Goal: Contribute content

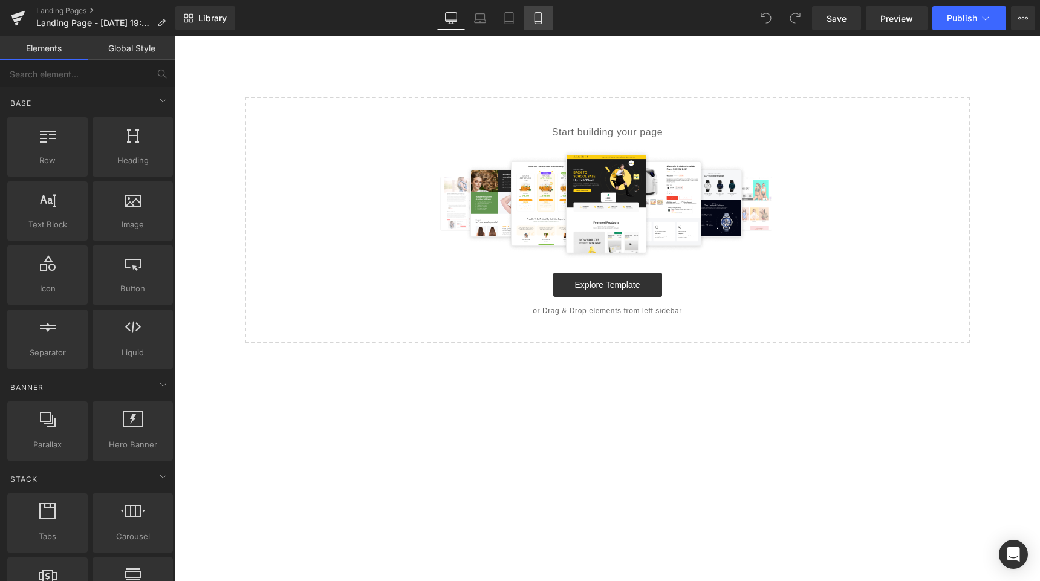
click at [539, 25] on link "Mobile" at bounding box center [538, 18] width 29 height 24
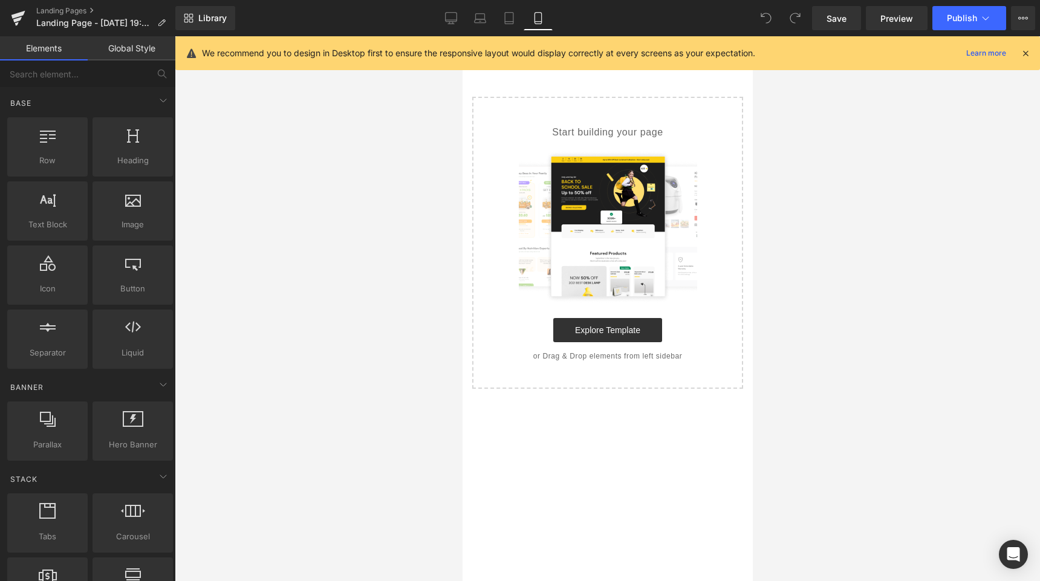
click at [1024, 54] on icon at bounding box center [1025, 53] width 11 height 11
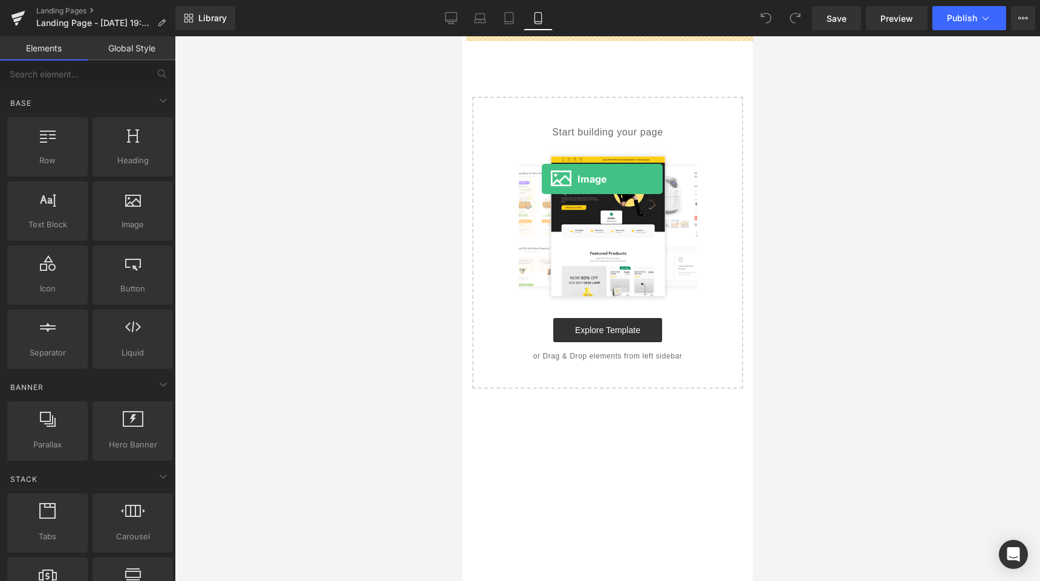
drag, startPoint x: 567, startPoint y: 241, endPoint x: 540, endPoint y: 179, distance: 67.4
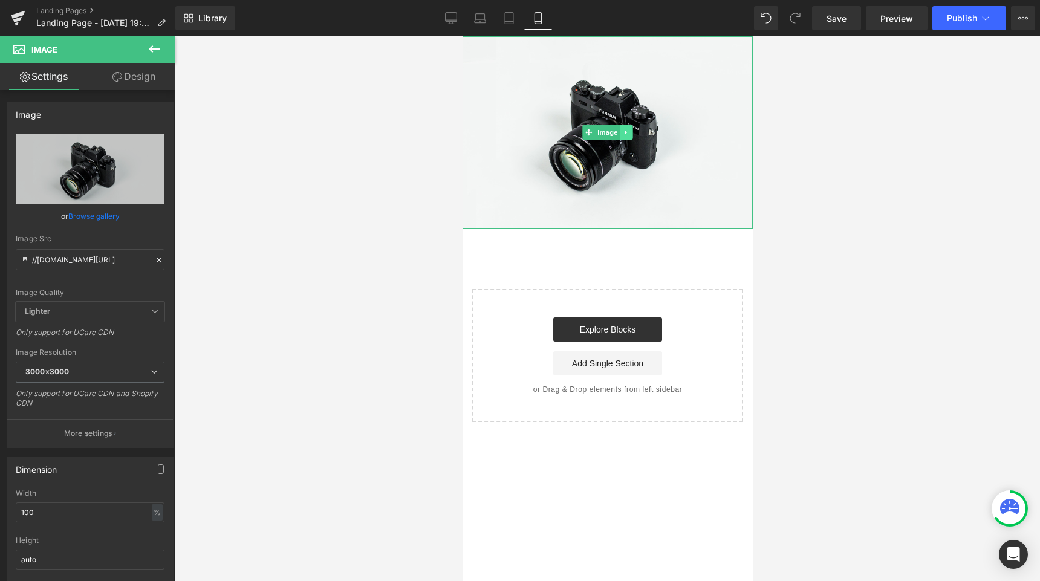
click at [626, 129] on icon at bounding box center [626, 132] width 7 height 7
click at [621, 136] on link at bounding box center [619, 132] width 13 height 15
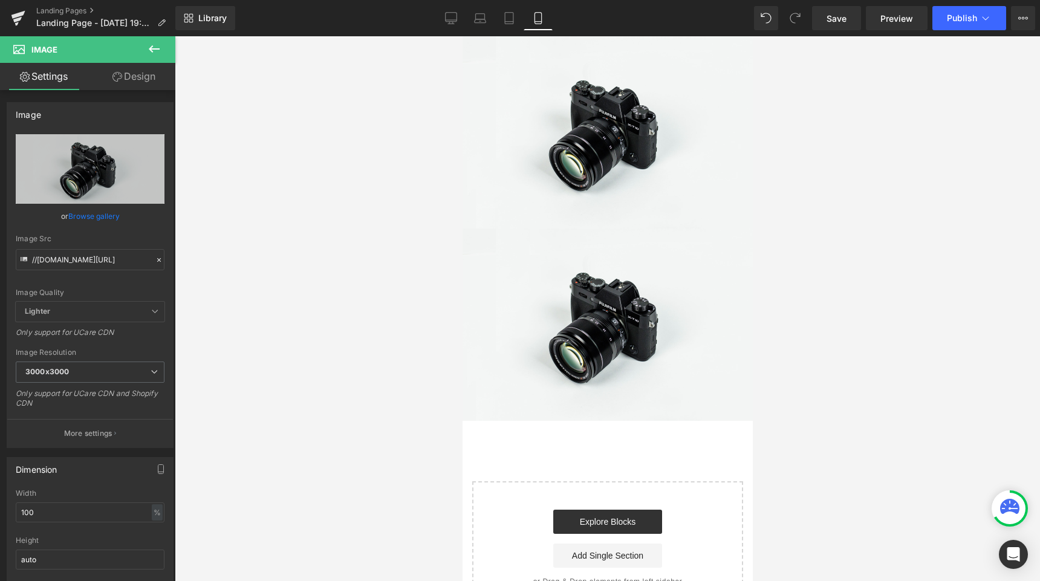
click at [301, 64] on div at bounding box center [607, 308] width 865 height 545
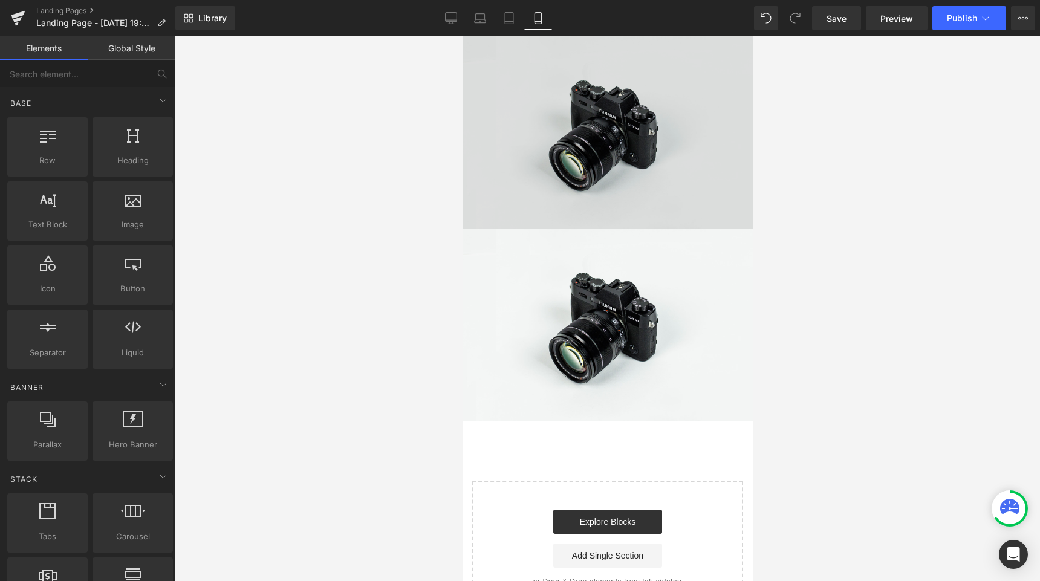
click at [551, 154] on img at bounding box center [607, 132] width 290 height 192
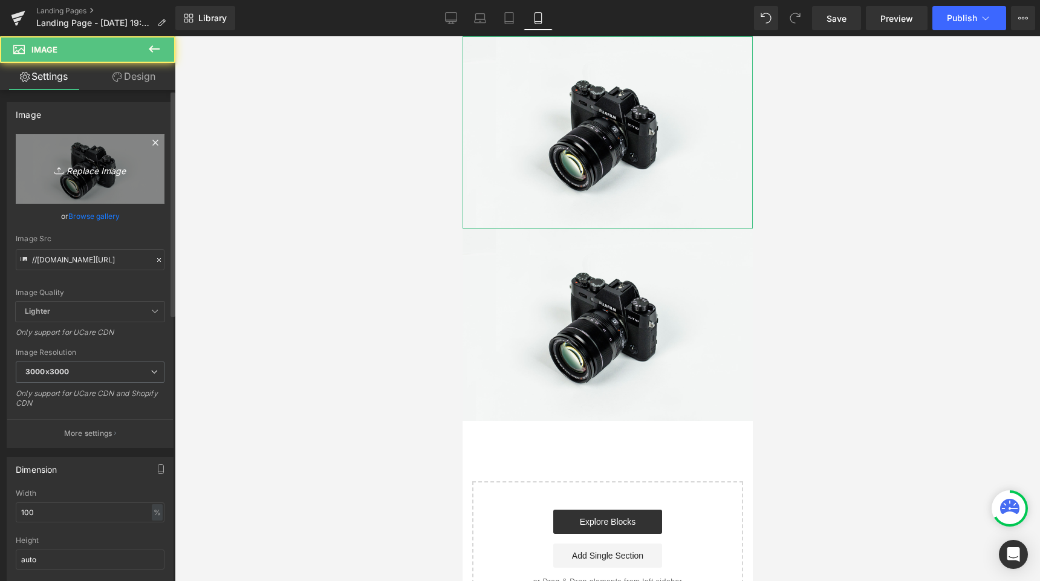
click at [122, 175] on icon "Replace Image" at bounding box center [90, 168] width 97 height 15
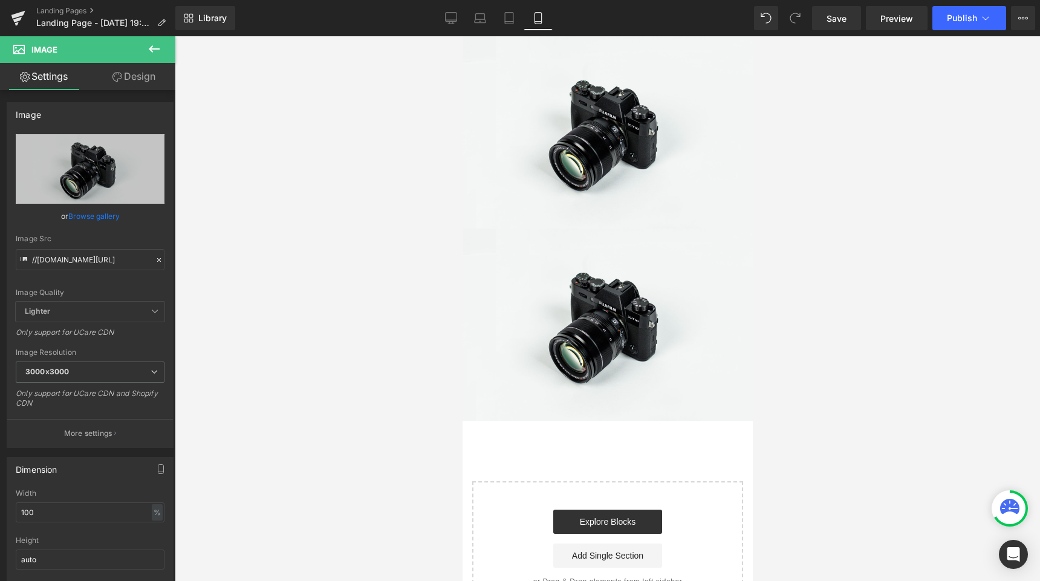
type input "C:\fakepath\Imagen 1 .png"
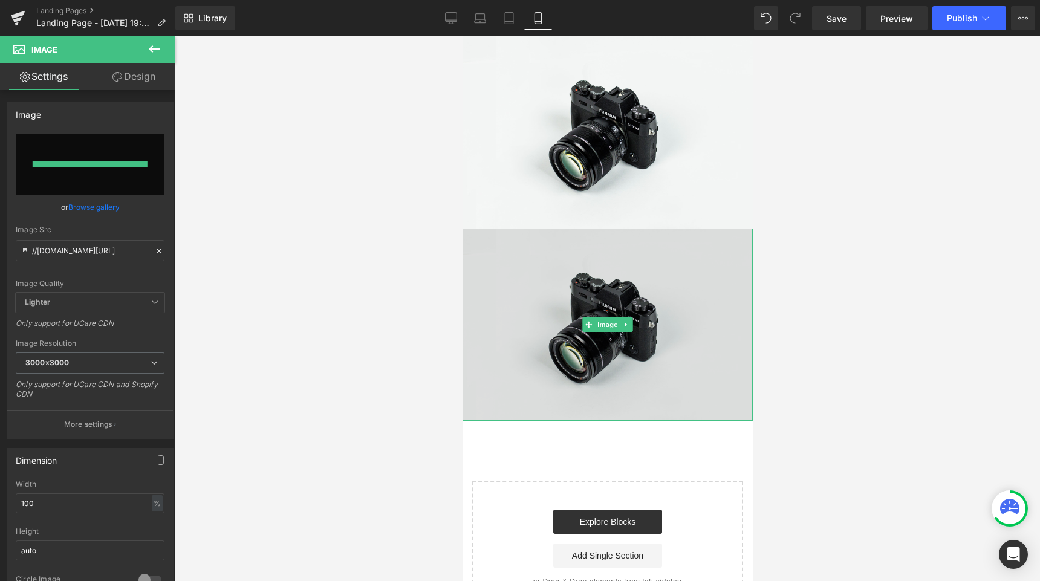
type input "[URL][DOMAIN_NAME]"
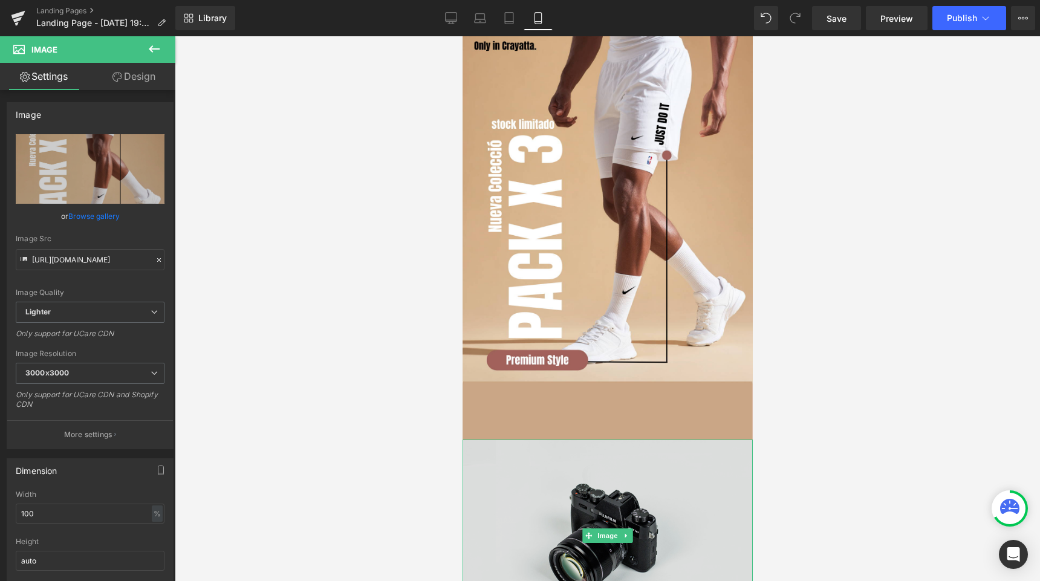
click at [551, 488] on img at bounding box center [607, 536] width 290 height 192
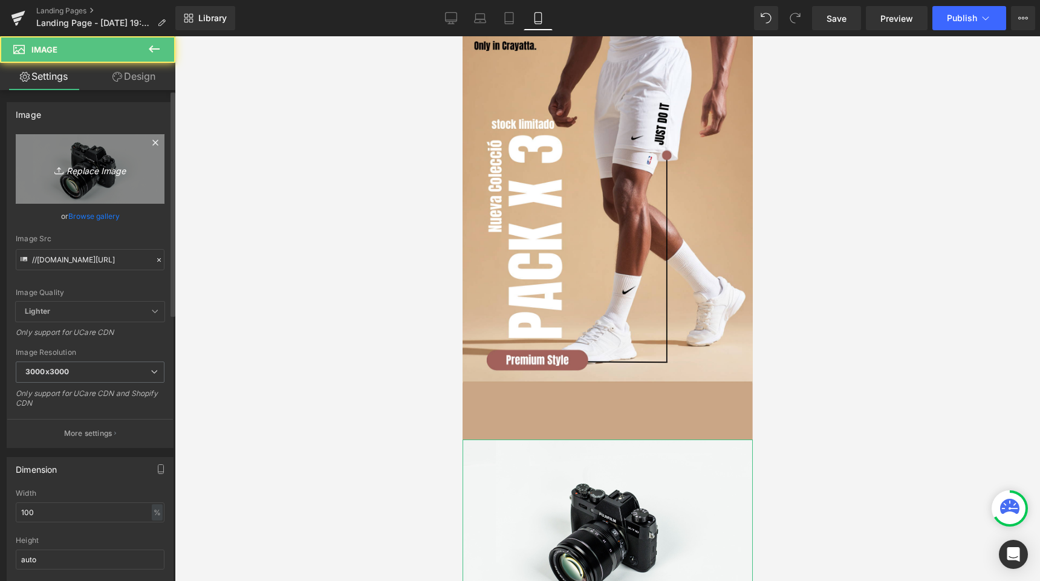
click at [111, 174] on icon "Replace Image" at bounding box center [90, 168] width 97 height 15
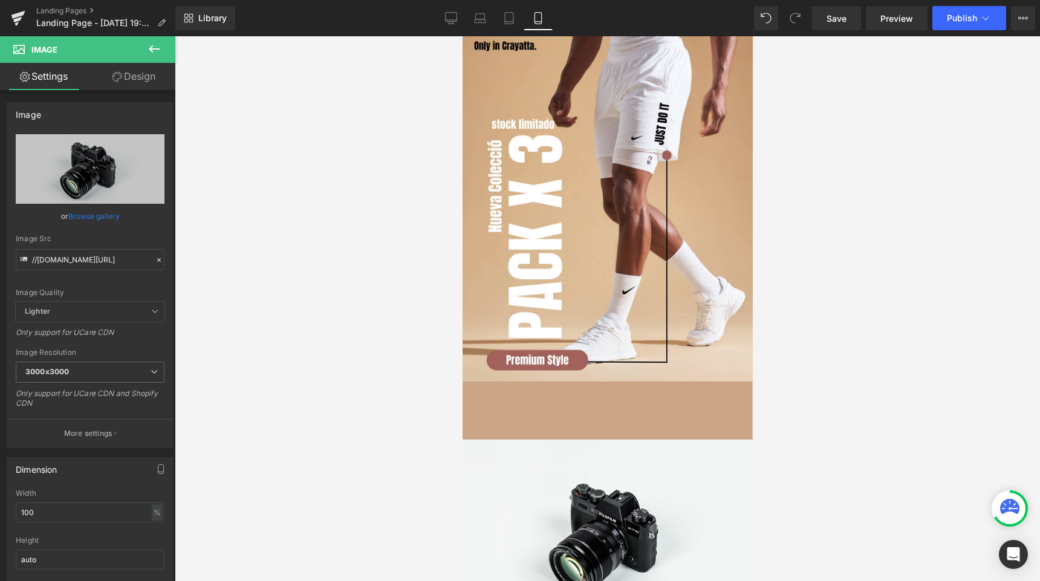
type input "C:\fakepath\2.png"
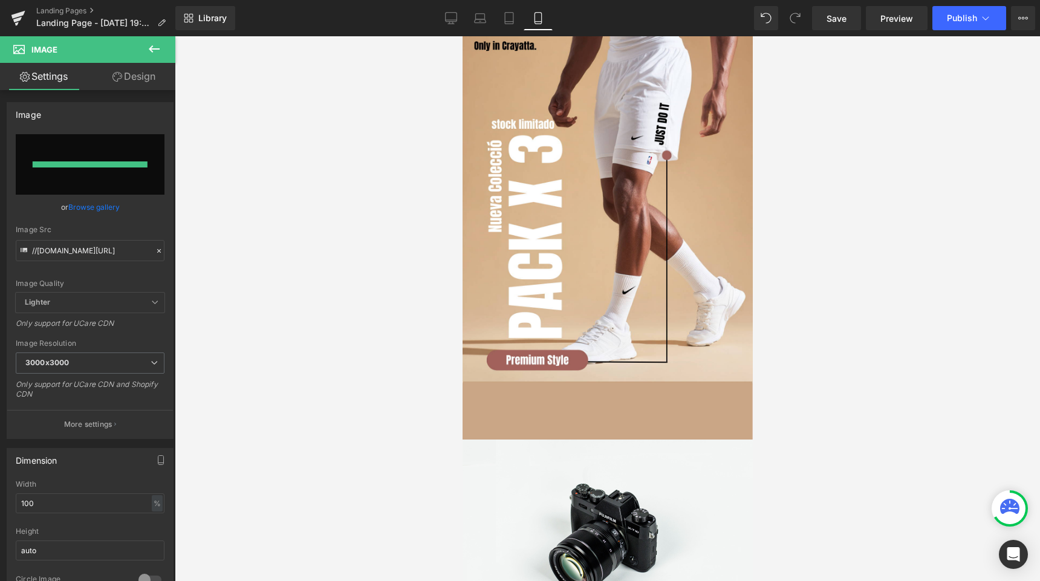
type input "[URL][DOMAIN_NAME]"
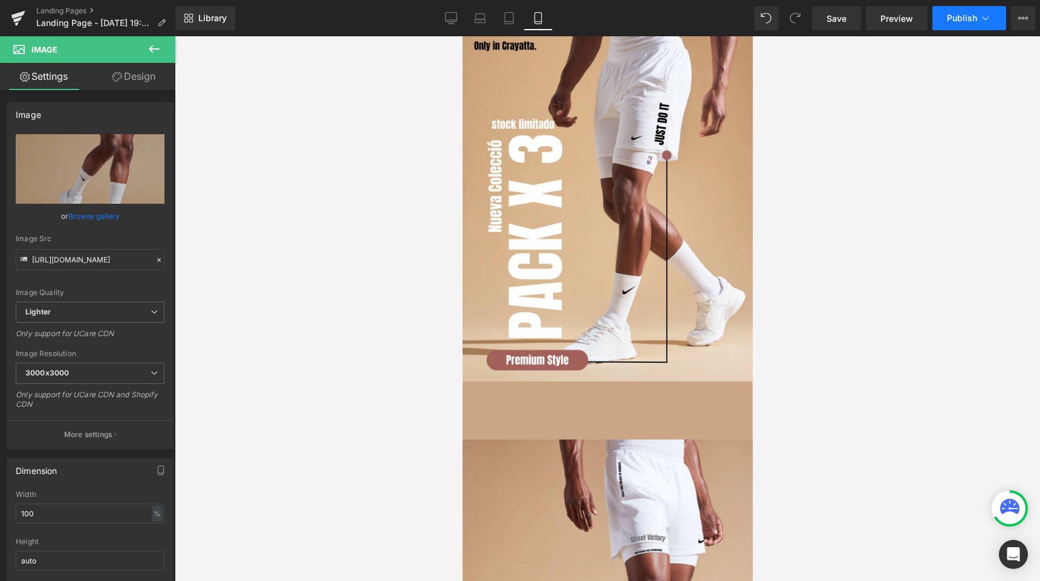
click at [947, 20] on span "Publish" at bounding box center [962, 18] width 30 height 10
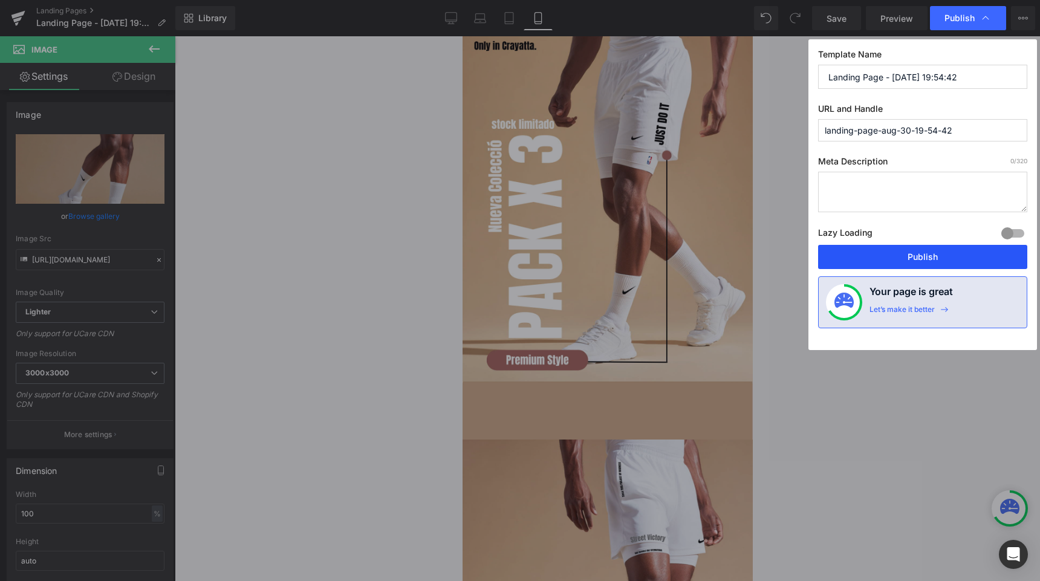
click at [854, 260] on button "Publish" at bounding box center [922, 257] width 209 height 24
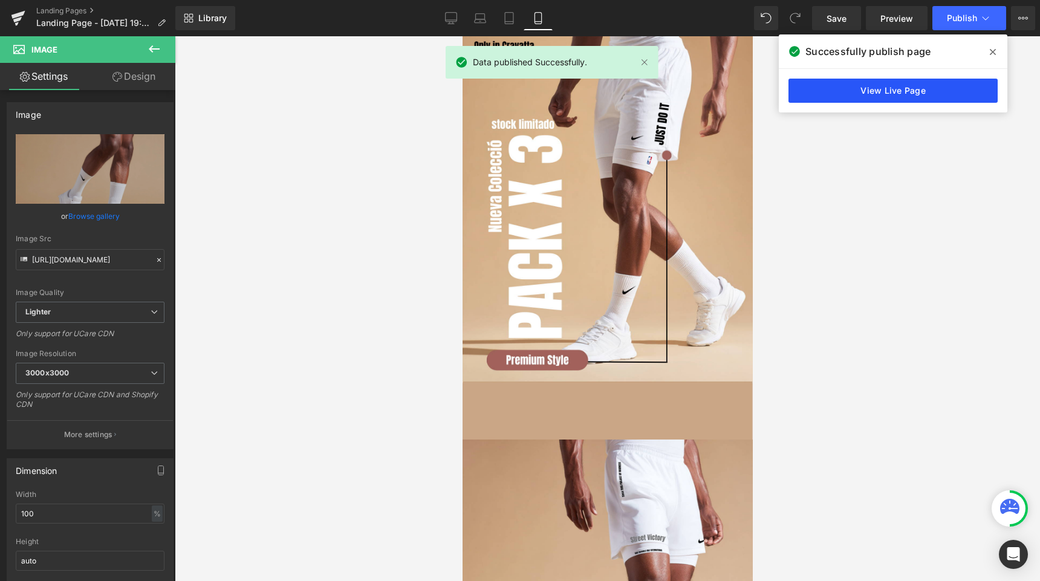
click at [898, 82] on link "View Live Page" at bounding box center [892, 91] width 209 height 24
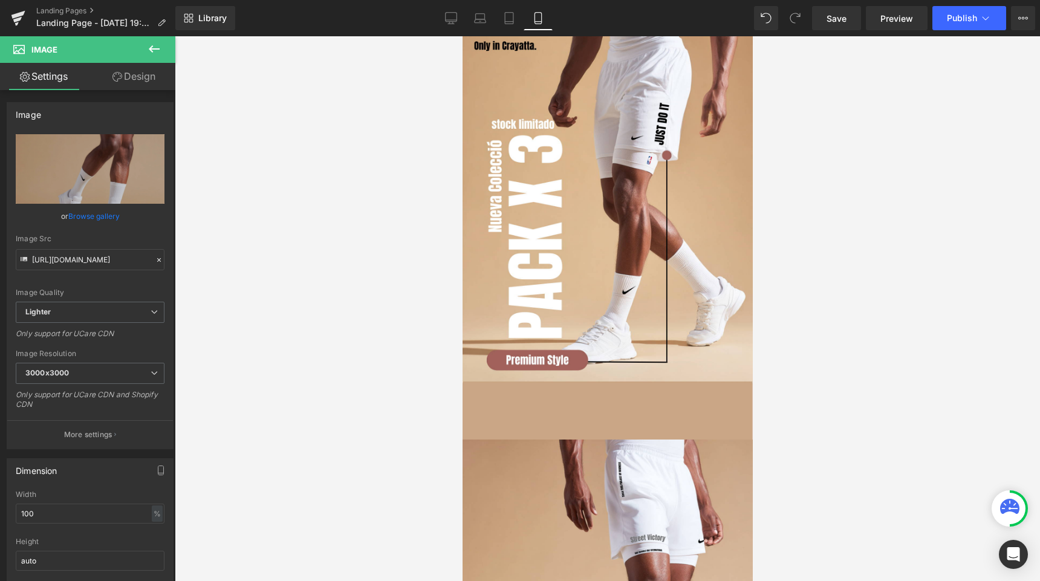
click at [405, 265] on div at bounding box center [607, 308] width 865 height 545
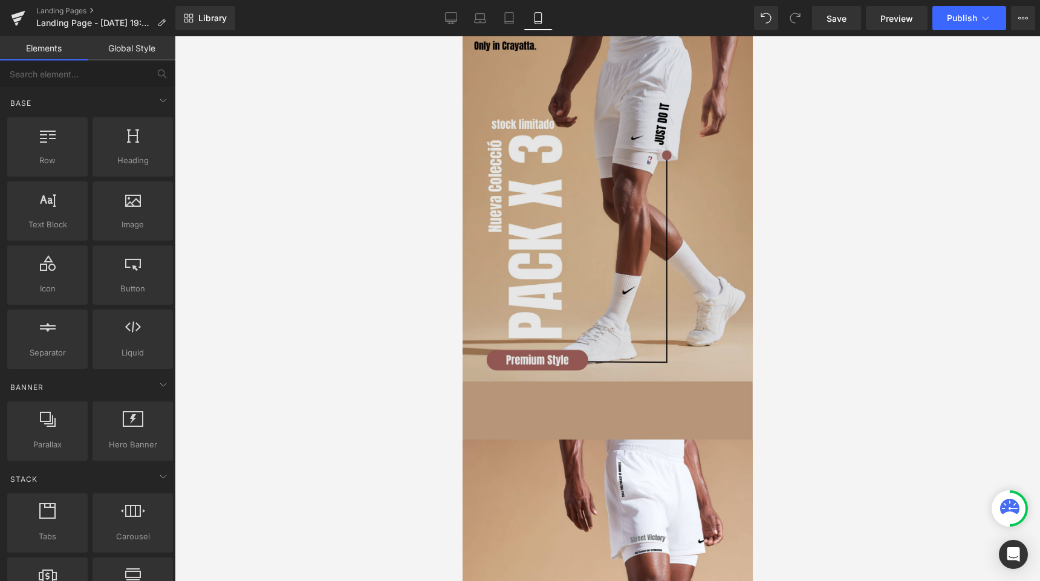
click at [555, 226] on img at bounding box center [607, 237] width 290 height 403
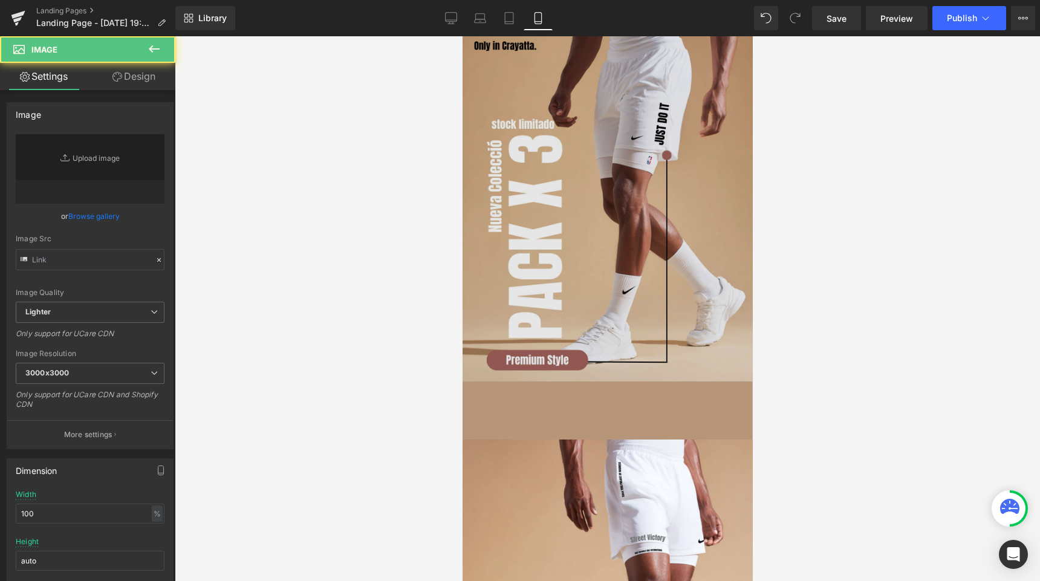
type input "[URL][DOMAIN_NAME]"
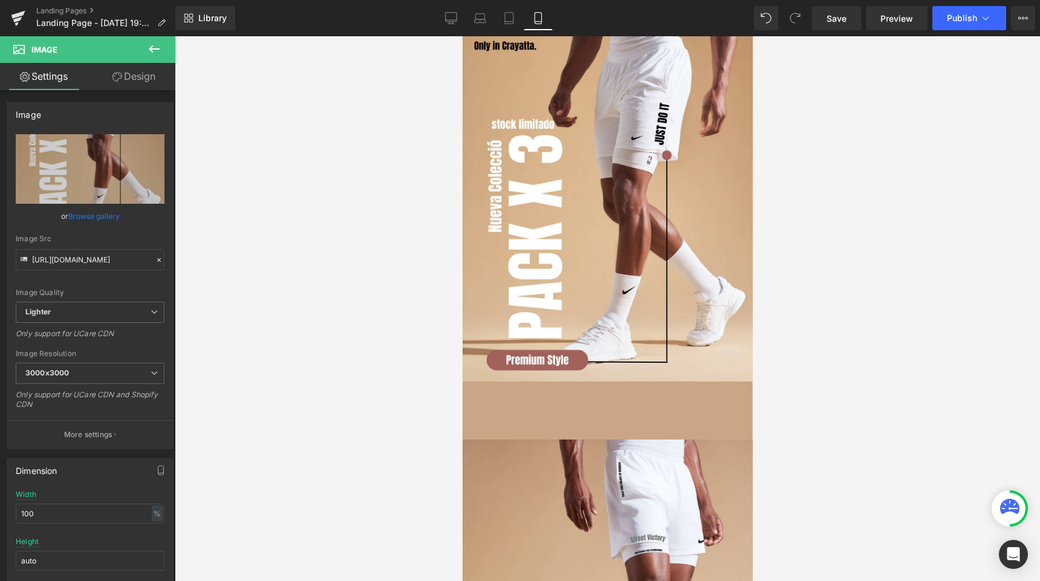
click at [414, 235] on div at bounding box center [607, 308] width 865 height 545
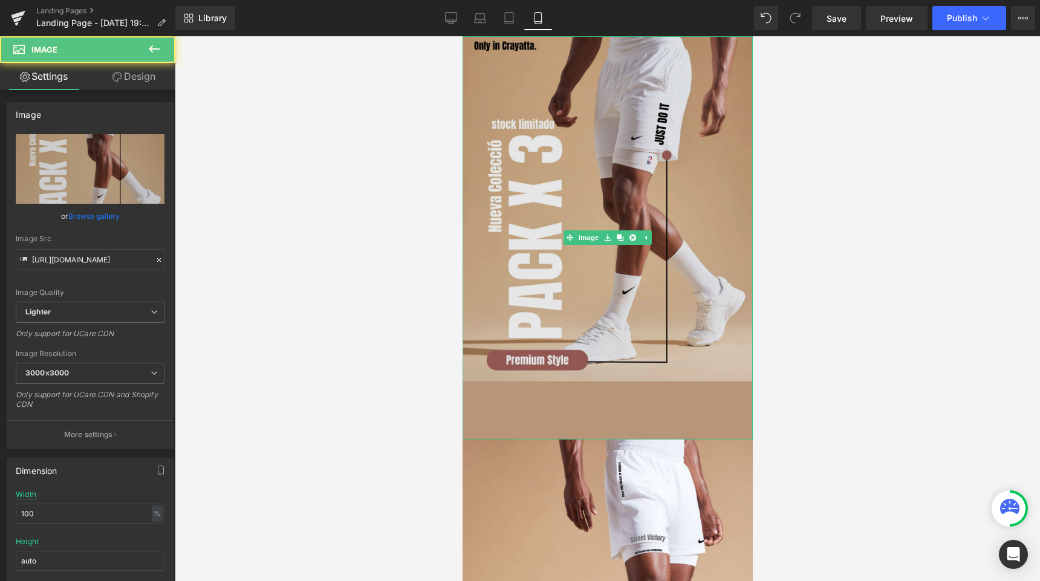
click at [488, 181] on img at bounding box center [607, 237] width 290 height 403
click at [499, 178] on img at bounding box center [607, 237] width 290 height 403
